Goal: Task Accomplishment & Management: Manage account settings

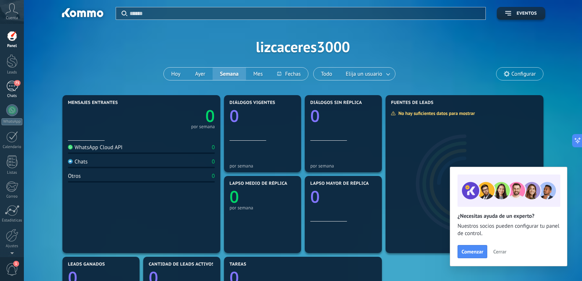
click at [14, 88] on div "75" at bounding box center [12, 86] width 12 height 11
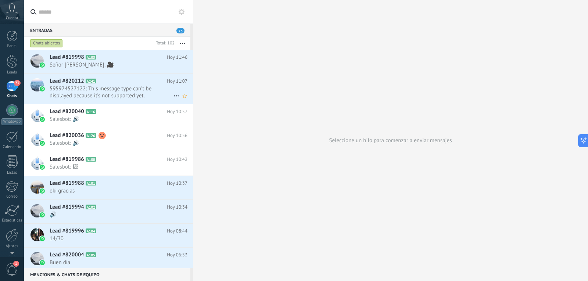
click at [120, 84] on h2 "Lead #820212 A241" at bounding box center [108, 81] width 117 height 7
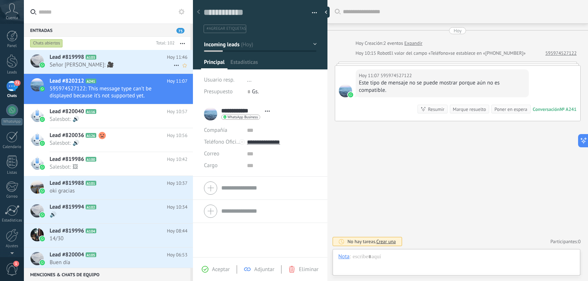
scroll to position [11, 0]
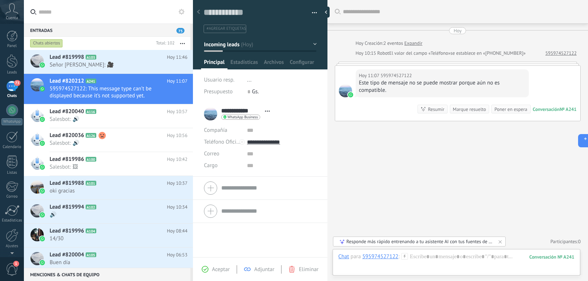
click at [394, 83] on div "Este tipo de mensaje no se puede mostrar porque aún no es compatible." at bounding box center [442, 86] width 166 height 15
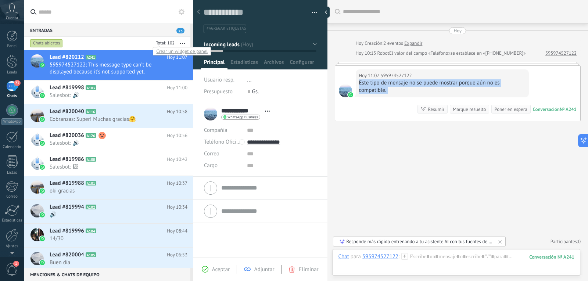
click at [174, 43] on div at bounding box center [164, 43] width 22 height 7
click at [181, 44] on icon "button" at bounding box center [182, 43] width 5 height 1
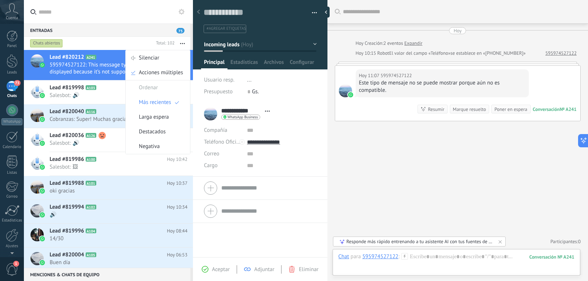
click at [385, 176] on div "Buscar Carga más [PERSON_NAME] Creación: 2 eventos Expandir Hoy 10:15 Robot El …" at bounding box center [457, 140] width 261 height 281
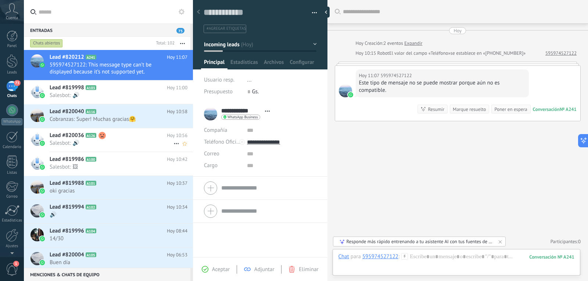
click at [63, 129] on div "Lead #820036 A126 Hoy 10:56 Salesbot: 🔊" at bounding box center [121, 139] width 143 height 23
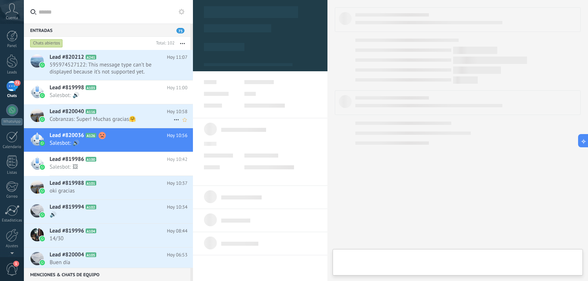
click at [96, 120] on span "Cobranzas: Super! Muchas gracias🤗" at bounding box center [112, 119] width 124 height 7
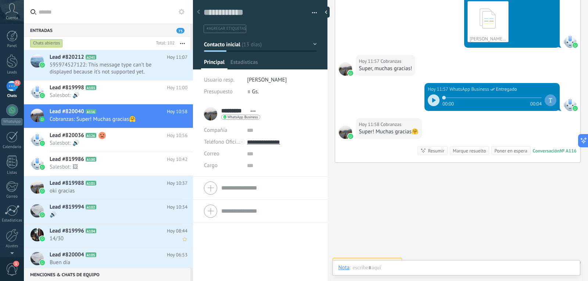
scroll to position [11, 0]
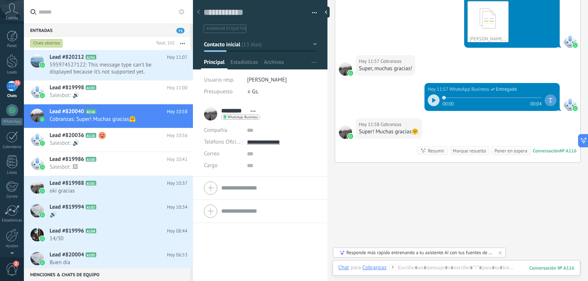
click at [45, 44] on div "Chats abiertos" at bounding box center [46, 43] width 33 height 9
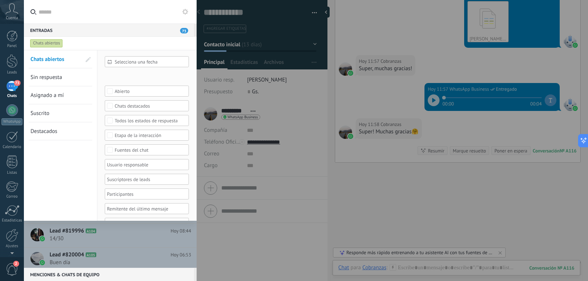
click at [348, 54] on div at bounding box center [294, 140] width 588 height 281
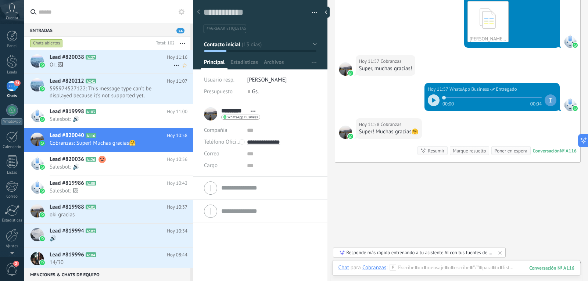
click at [108, 54] on h2 "Lead #820038 A127" at bounding box center [108, 57] width 117 height 7
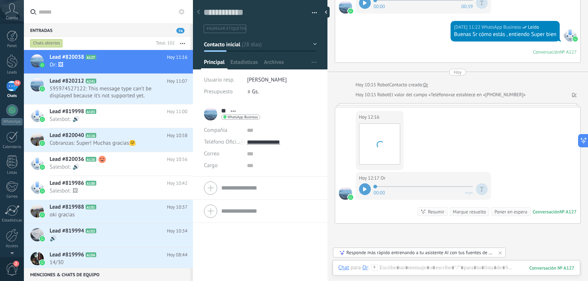
scroll to position [1494, 0]
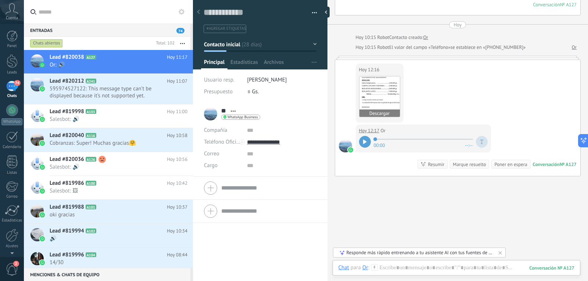
click at [381, 105] on img at bounding box center [379, 96] width 40 height 40
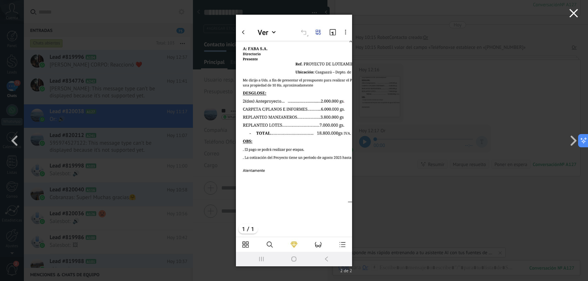
click at [576, 14] on icon "button" at bounding box center [573, 13] width 9 height 9
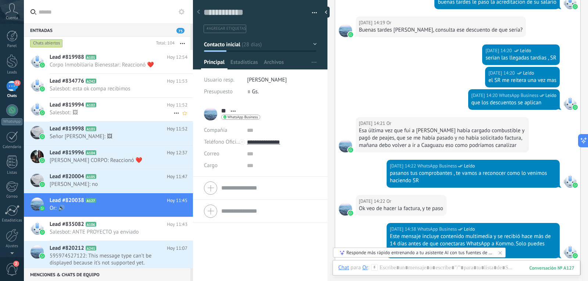
scroll to position [2354, 0]
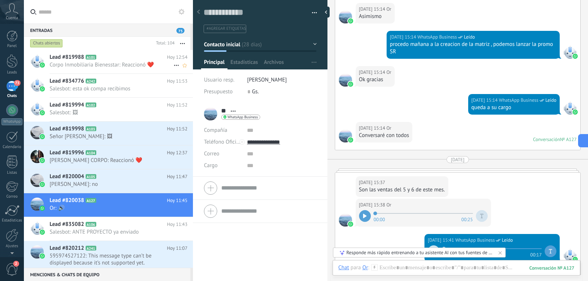
click at [80, 59] on span "Lead #819988" at bounding box center [67, 57] width 35 height 7
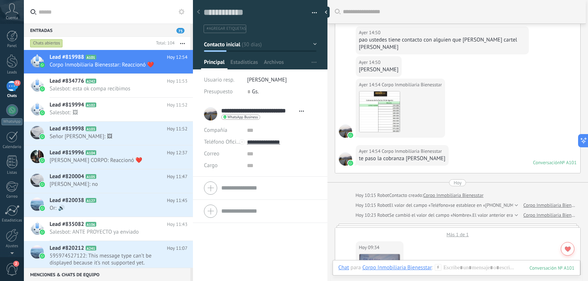
scroll to position [275, 0]
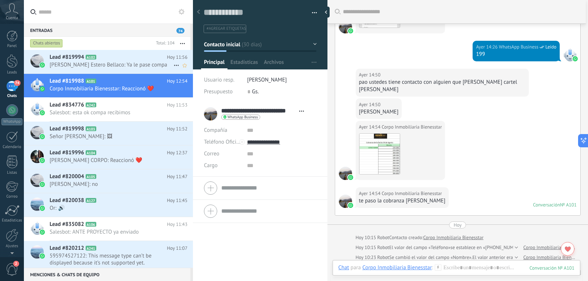
click at [89, 59] on span "A102" at bounding box center [91, 57] width 11 height 5
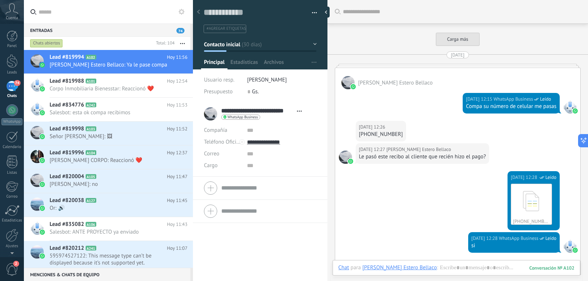
scroll to position [1196, 0]
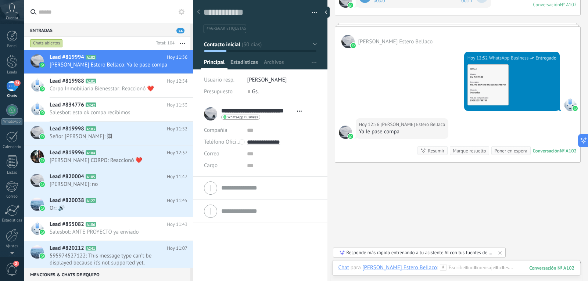
click at [236, 61] on span "Estadísticas" at bounding box center [244, 64] width 28 height 11
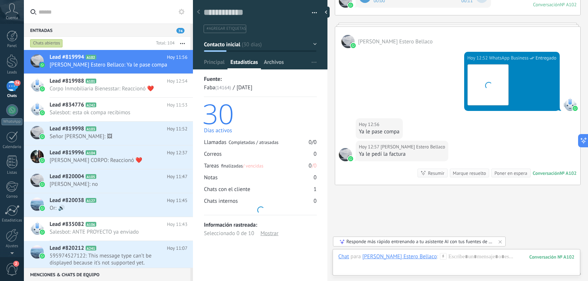
scroll to position [1229, 0]
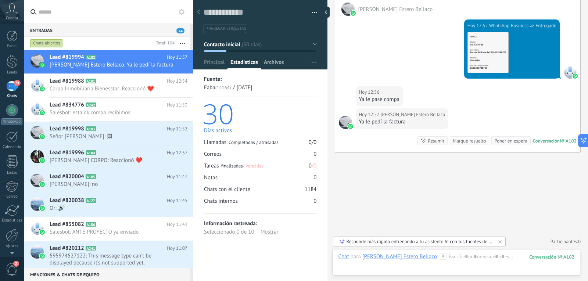
click at [272, 64] on span "Archivos" at bounding box center [274, 64] width 20 height 11
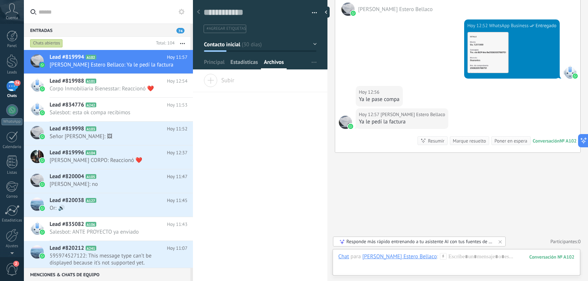
click at [236, 61] on span "Estadísticas" at bounding box center [244, 64] width 28 height 11
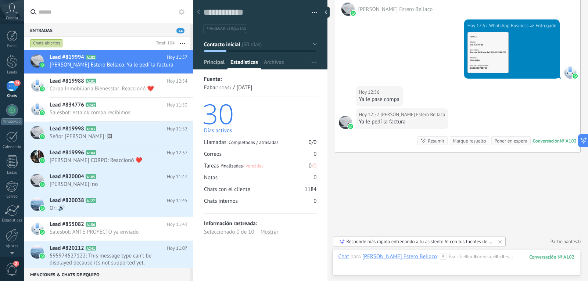
click at [217, 62] on span "Principal" at bounding box center [214, 64] width 21 height 11
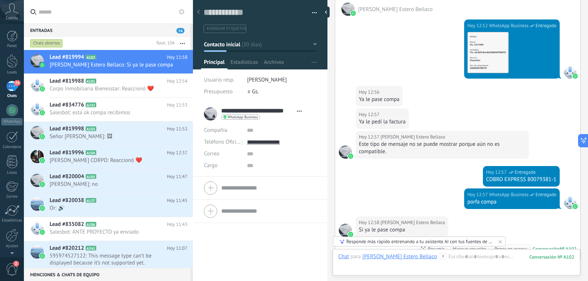
scroll to position [1337, 0]
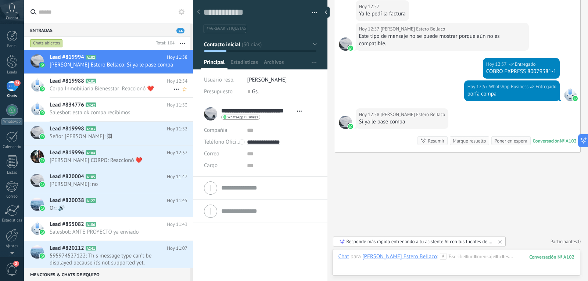
click at [72, 88] on span "Corpo Inmobiliaria Bienesstar: Reaccionó ❤️" at bounding box center [112, 88] width 124 height 7
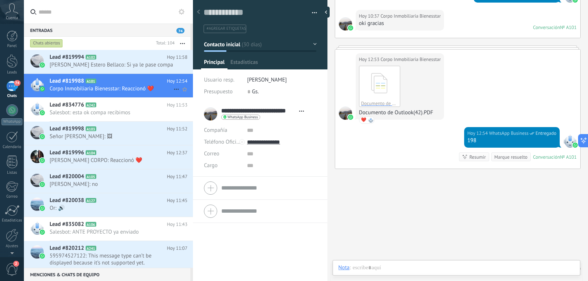
scroll to position [11, 0]
click at [99, 139] on span "Señor [PERSON_NAME]: 🖼" at bounding box center [112, 136] width 124 height 7
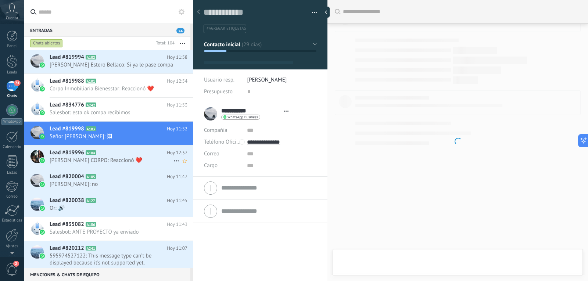
click at [89, 157] on span "[PERSON_NAME] CORPO: Reaccionó ❤️" at bounding box center [112, 160] width 124 height 7
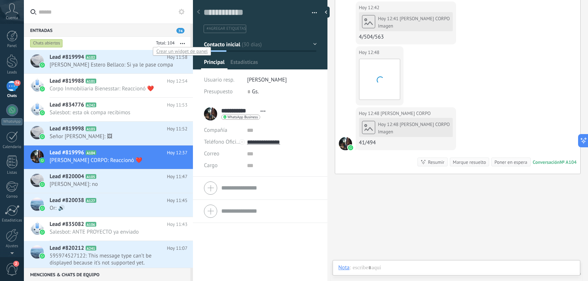
scroll to position [11, 0]
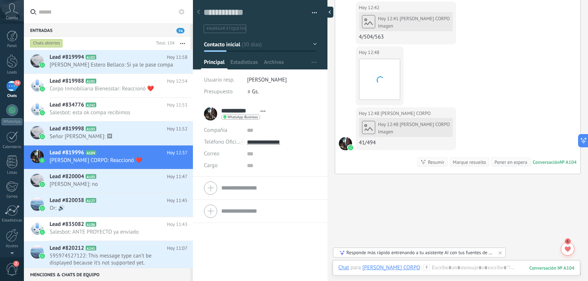
click at [327, 12] on div at bounding box center [327, 12] width 11 height 11
type textarea "**********"
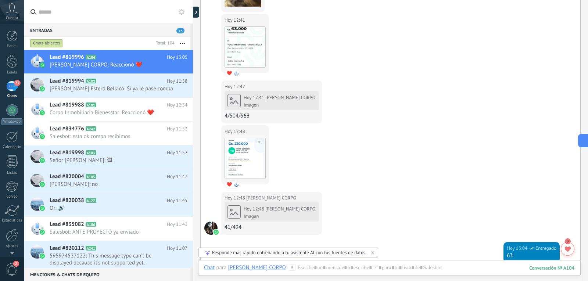
scroll to position [1027, 0]
